Goal: Task Accomplishment & Management: Use online tool/utility

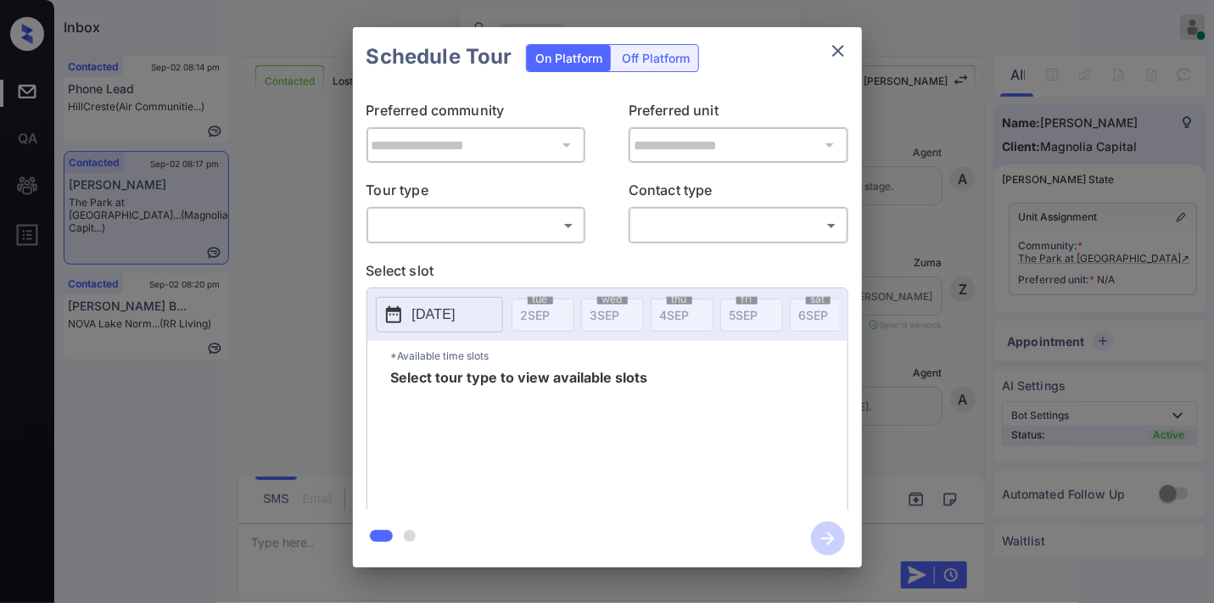
scroll to position [2136, 0]
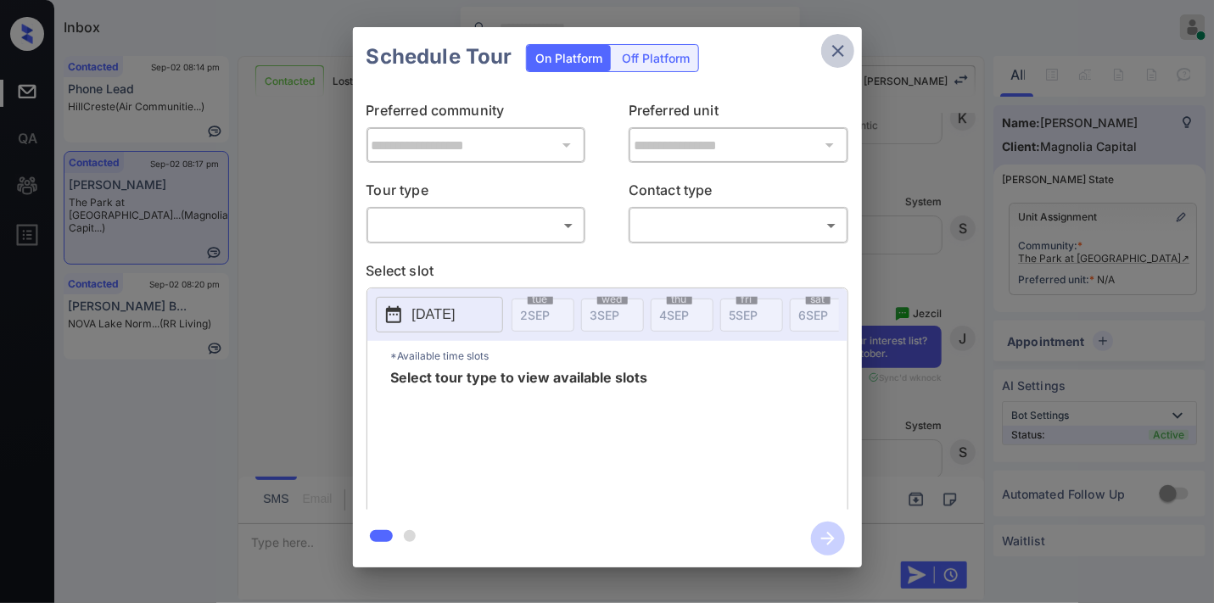
click at [849, 46] on button "close" at bounding box center [838, 51] width 34 height 34
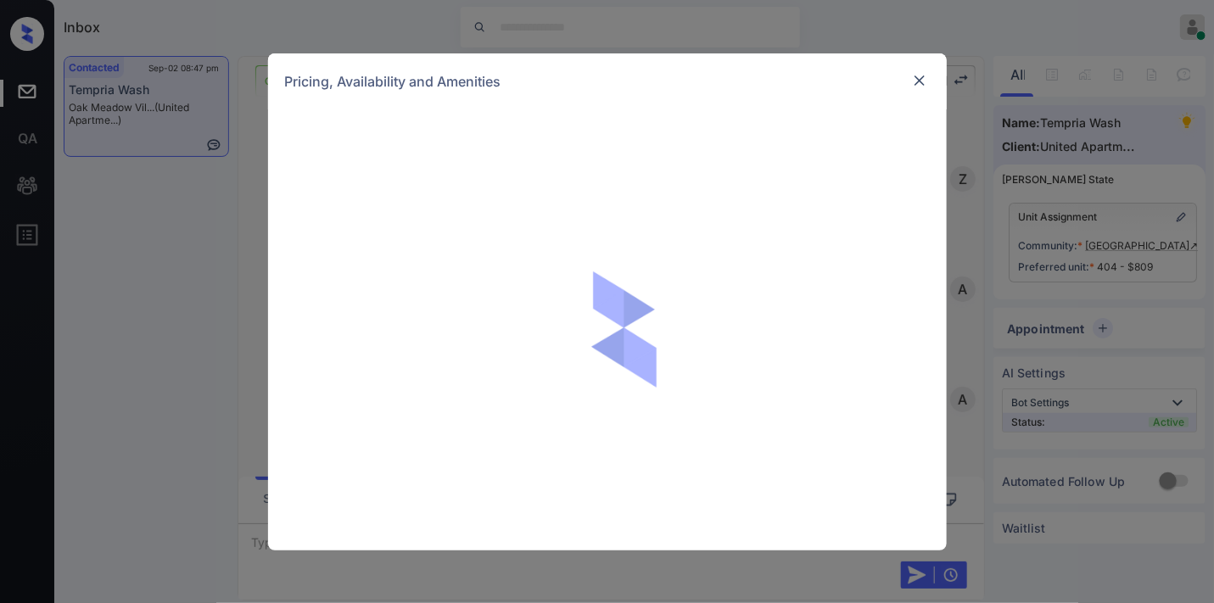
scroll to position [1206, 0]
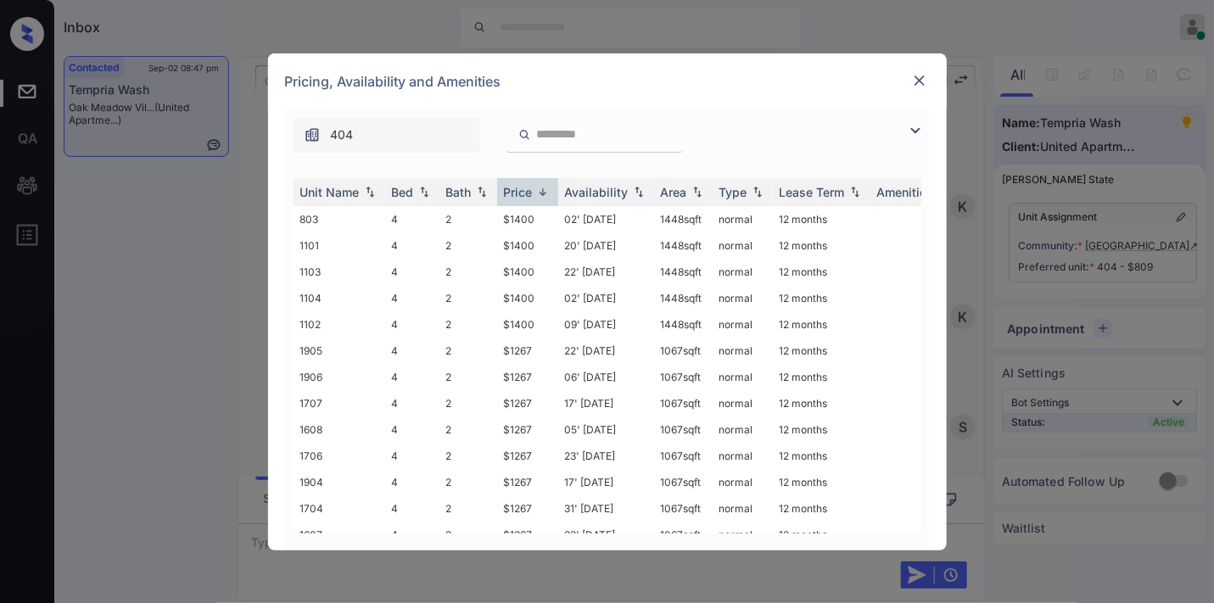
click at [546, 193] on img at bounding box center [543, 192] width 17 height 13
drag, startPoint x: 548, startPoint y: 214, endPoint x: 488, endPoint y: 210, distance: 60.3
click at [488, 210] on tr "404 1 1 $809 09' [DATE] 570 sqft normal 12 months" at bounding box center [737, 219] width 887 height 26
copy tr "$809"
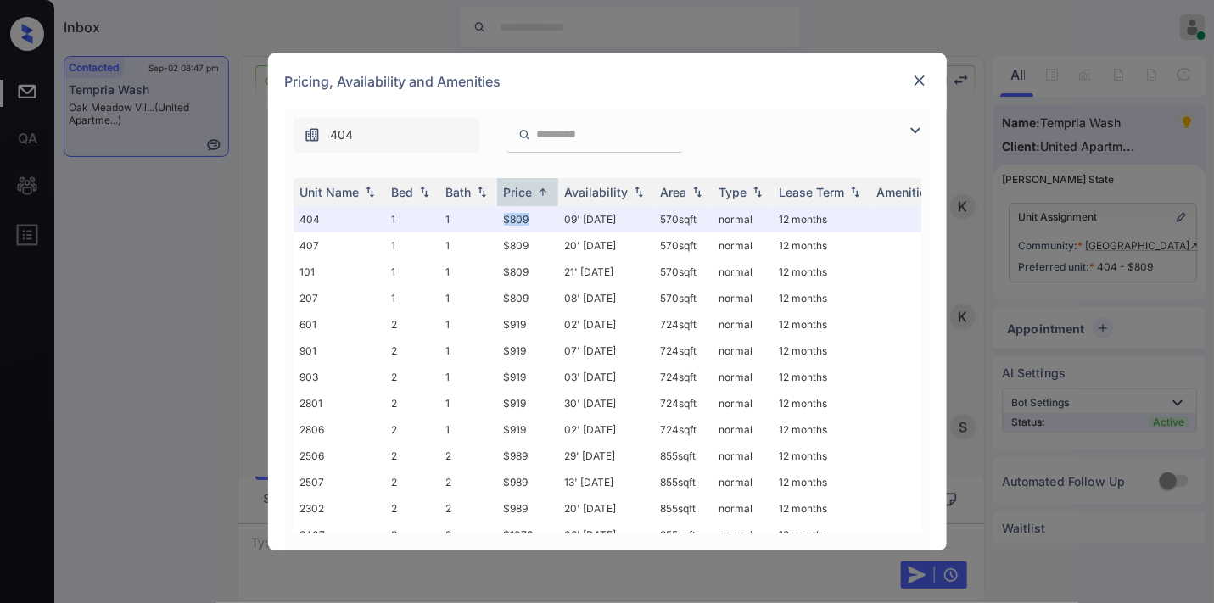
click at [913, 77] on img at bounding box center [919, 80] width 17 height 17
